Goal: Task Accomplishment & Management: Manage account settings

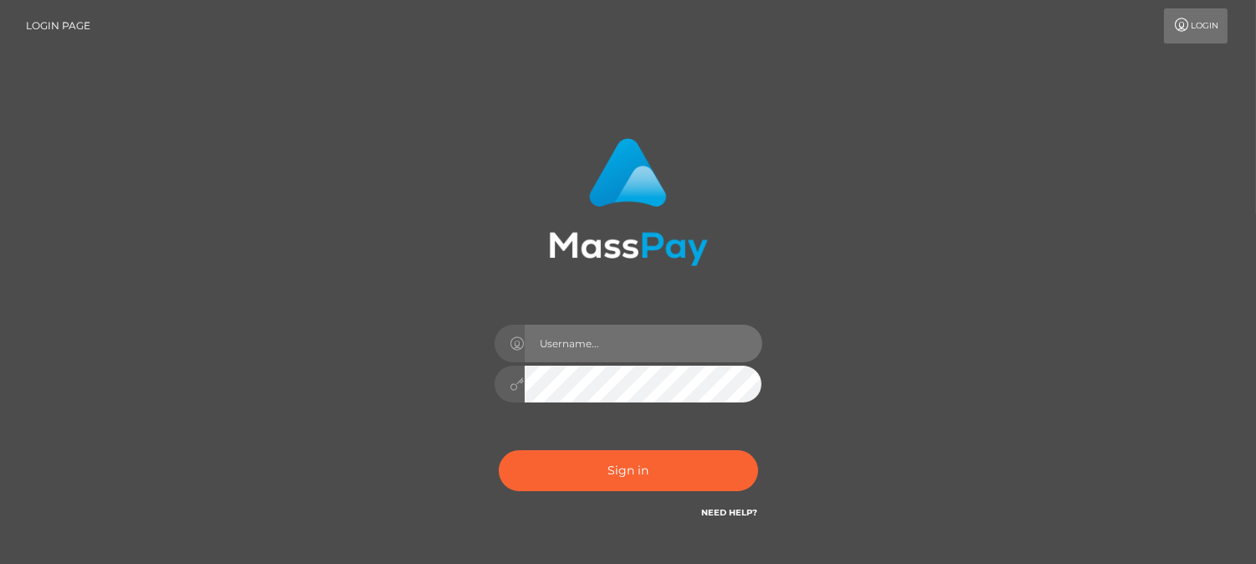
drag, startPoint x: 0, startPoint y: 0, endPoint x: 582, endPoint y: 345, distance: 676.1
click at [582, 345] on input "text" at bounding box center [644, 344] width 238 height 38
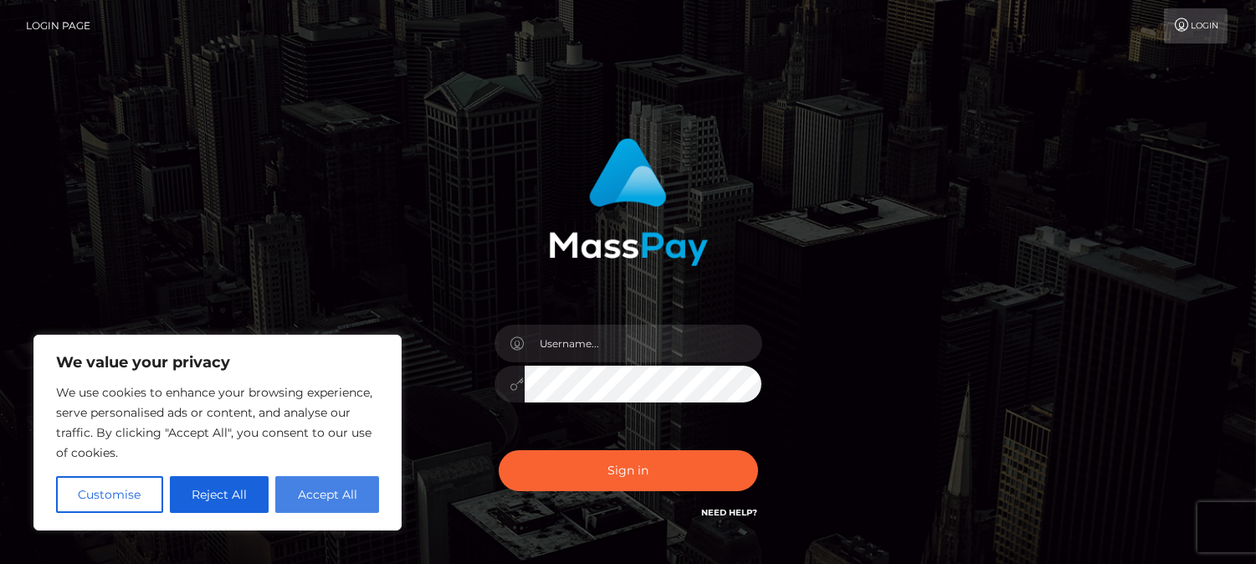
click at [338, 495] on button "Accept All" at bounding box center [327, 494] width 104 height 37
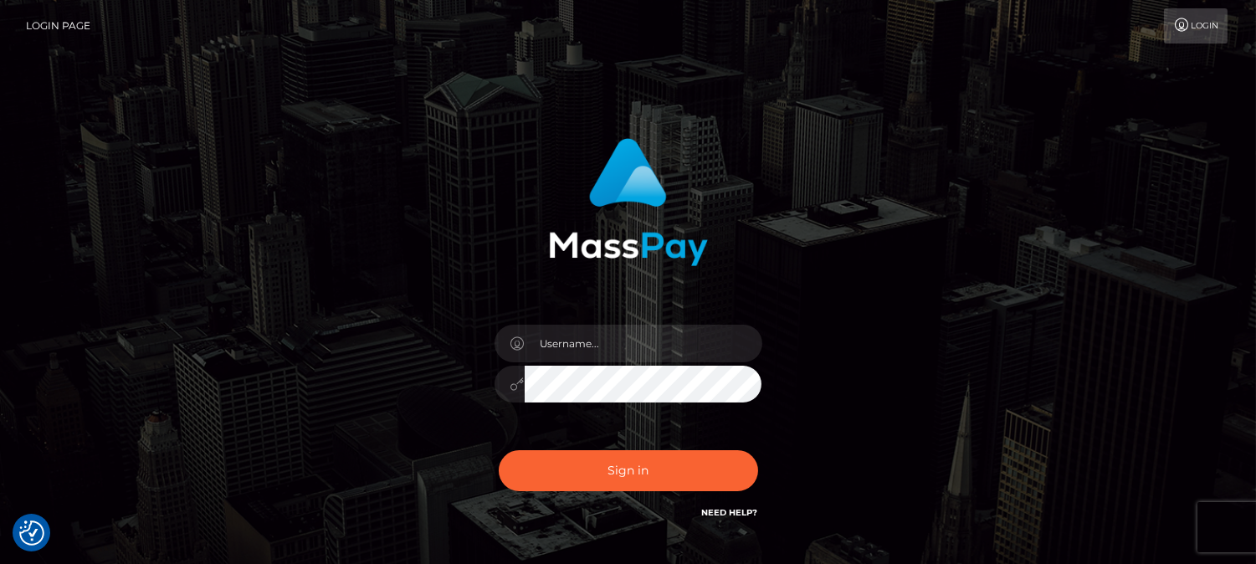
checkbox input "true"
click at [583, 349] on input "text" at bounding box center [644, 344] width 238 height 38
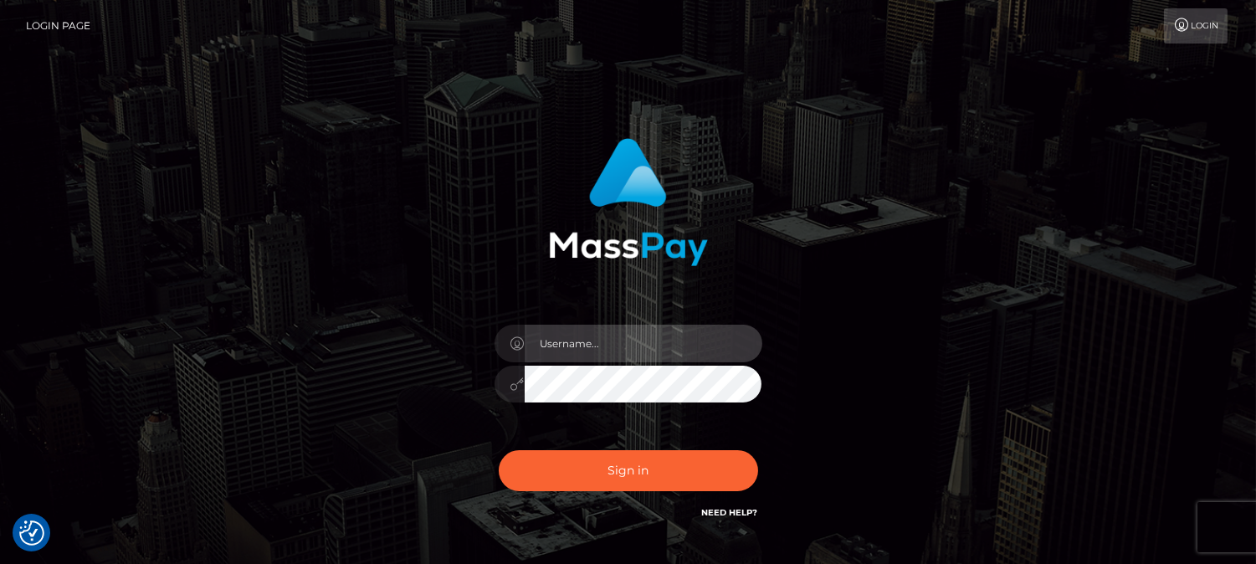
type input "[DOMAIN_NAME]"
click at [636, 325] on input "text" at bounding box center [644, 344] width 238 height 38
type input "[DOMAIN_NAME]"
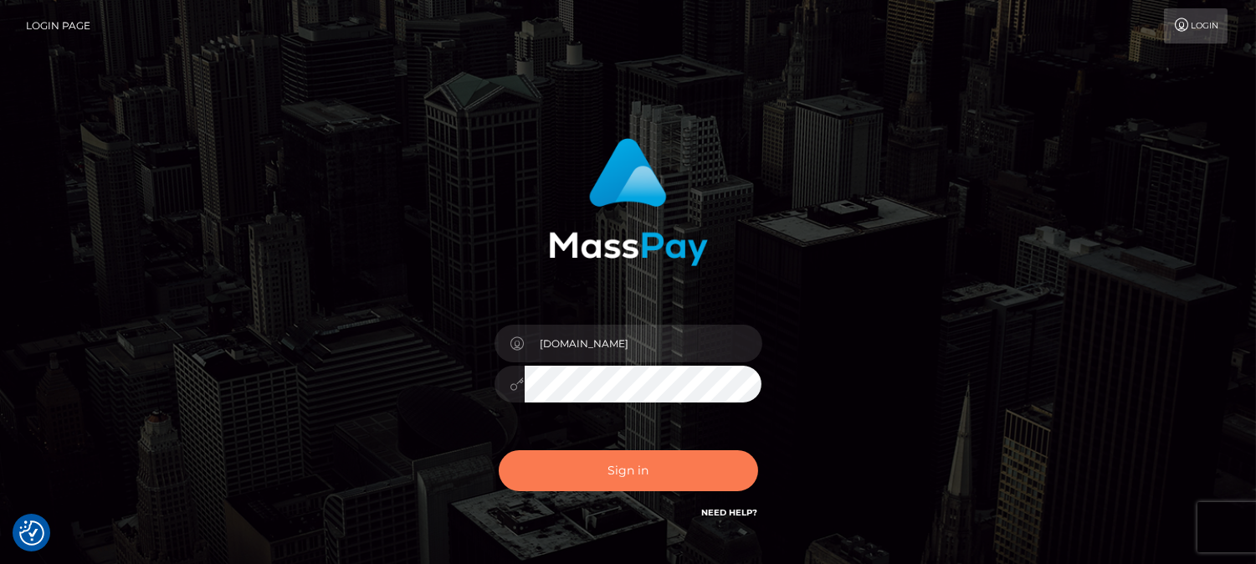
click at [646, 462] on button "Sign in" at bounding box center [628, 470] width 259 height 41
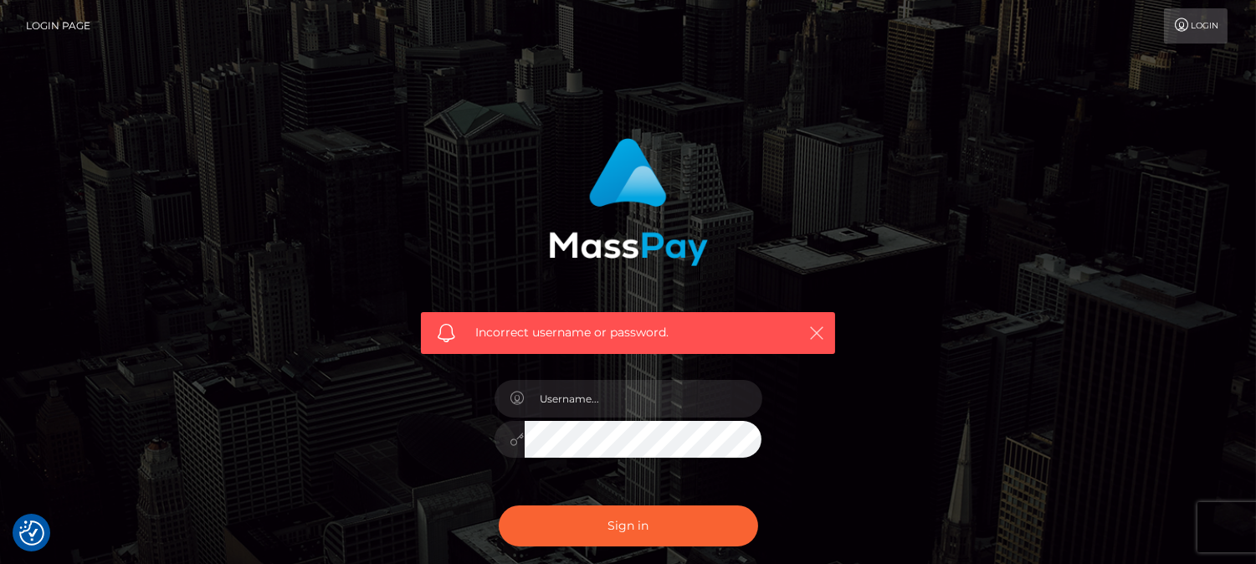
click at [823, 325] on icon "button" at bounding box center [816, 333] width 17 height 17
click at [813, 330] on icon "button" at bounding box center [816, 333] width 17 height 17
click at [649, 404] on input "text" at bounding box center [644, 399] width 238 height 38
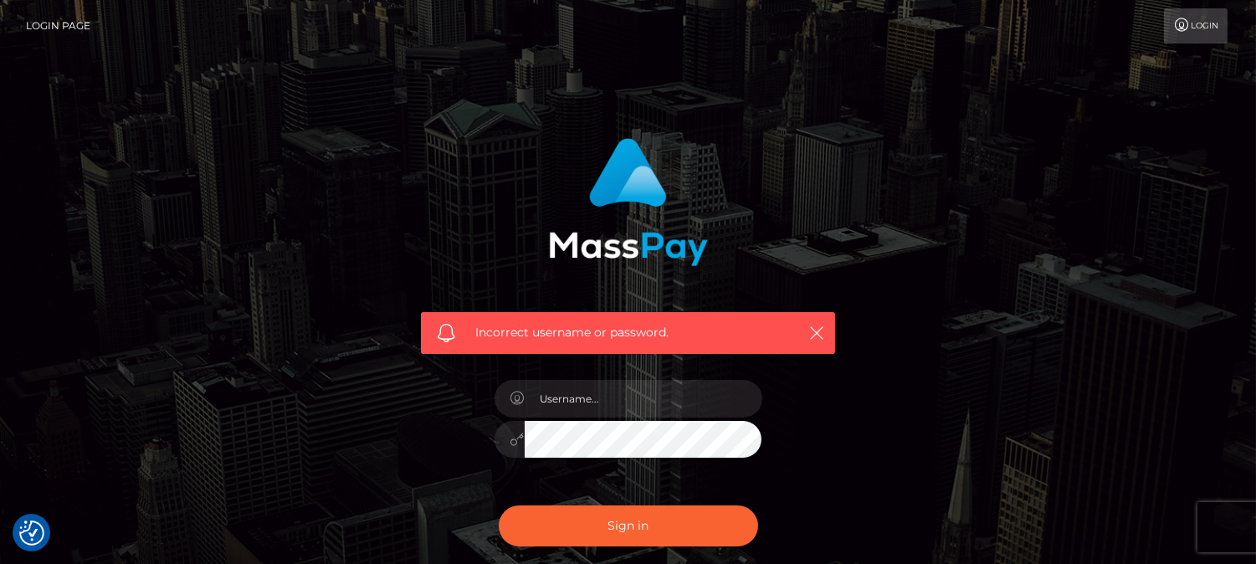
click at [889, 290] on div "Incorrect username or password." at bounding box center [628, 366] width 954 height 481
click at [808, 338] on icon "button" at bounding box center [816, 333] width 17 height 17
click at [619, 413] on input "text" at bounding box center [644, 399] width 238 height 38
click at [833, 307] on div "Incorrect username or password." at bounding box center [627, 240] width 439 height 228
click at [813, 329] on icon "button" at bounding box center [816, 333] width 17 height 17
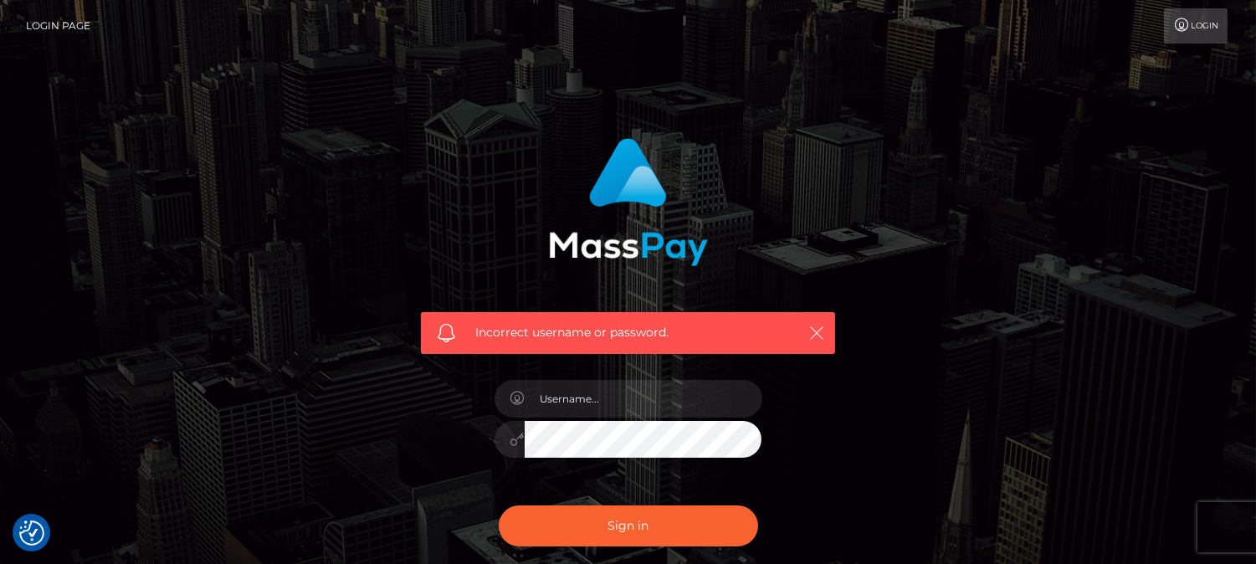
click at [813, 329] on icon "button" at bounding box center [816, 333] width 17 height 17
click at [604, 404] on input "text" at bounding box center [644, 399] width 238 height 38
